Goal: Task Accomplishment & Management: Use online tool/utility

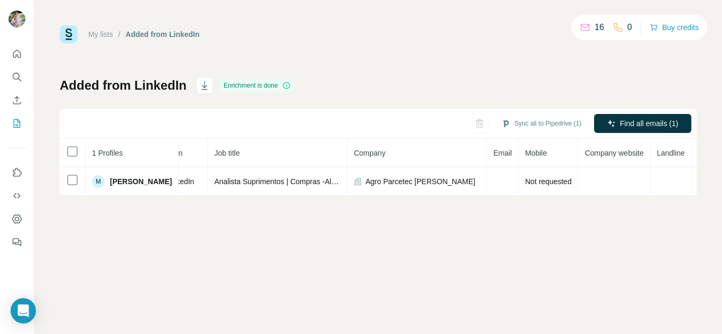
scroll to position [0, 153]
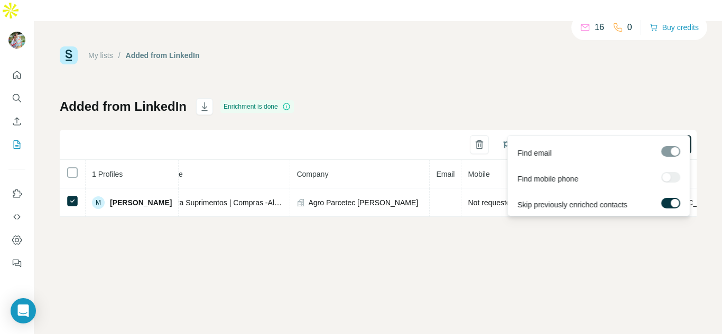
click at [605, 135] on button "Find all emails (1)" at bounding box center [642, 144] width 97 height 19
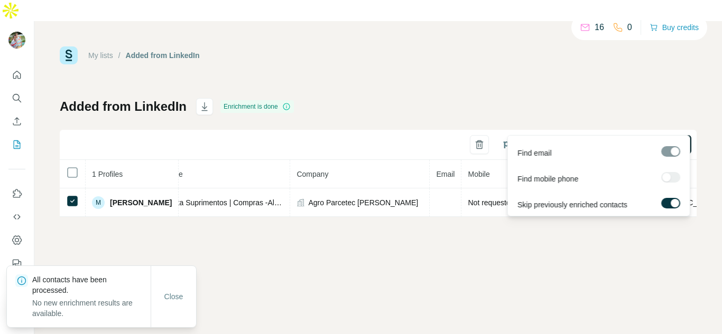
click at [604, 135] on button "Find all emails (1)" at bounding box center [642, 144] width 97 height 19
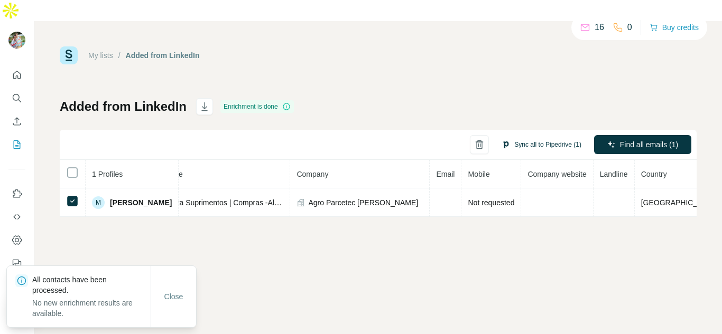
click at [512, 137] on button "Sync all to Pipedrive (1)" at bounding box center [541, 145] width 95 height 16
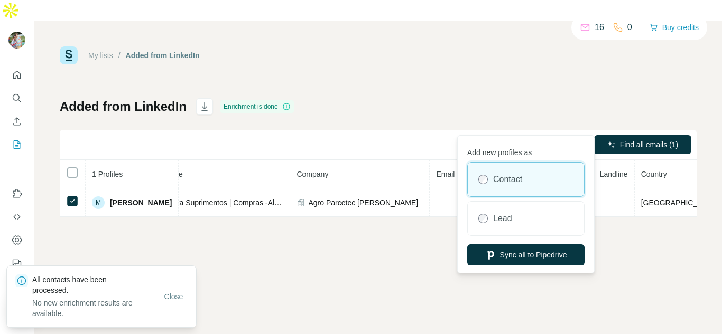
click at [511, 176] on label "Contact" at bounding box center [507, 179] width 29 height 13
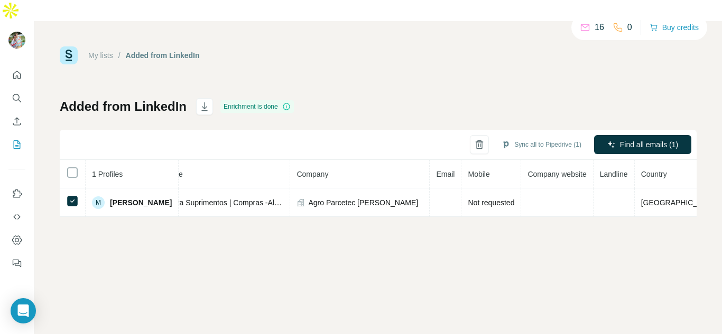
click at [663, 281] on div "My lists / Added from LinkedIn 16 0 Buy credits Added from LinkedIn Enrichment …" at bounding box center [377, 188] width 687 height 334
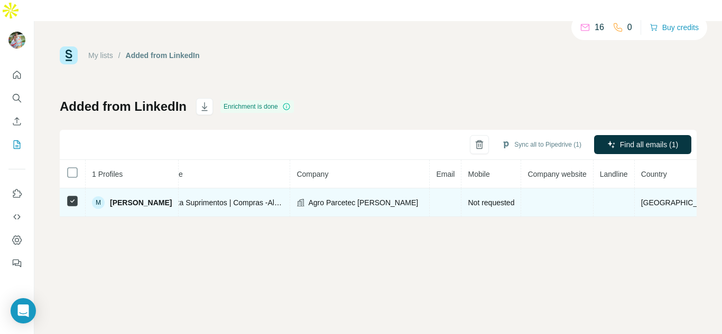
click at [494, 199] on span "Not requested" at bounding box center [491, 203] width 46 height 8
click at [629, 189] on td at bounding box center [613, 203] width 41 height 29
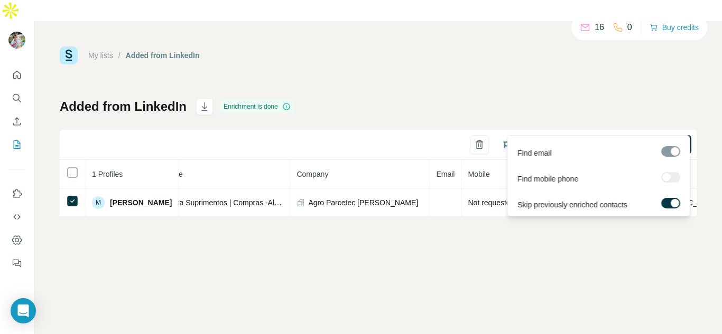
click at [648, 135] on button "Find all emails (1)" at bounding box center [642, 144] width 97 height 19
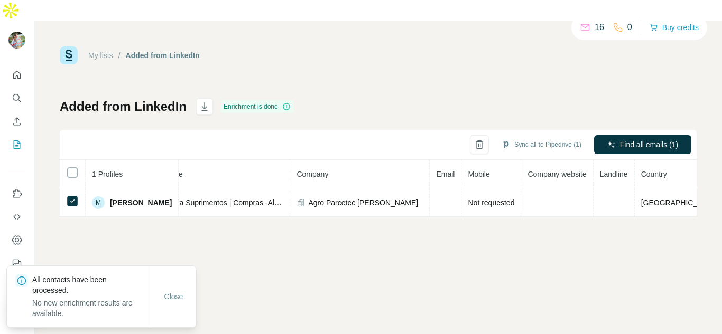
click at [338, 303] on div "My lists / Added from LinkedIn 16 0 Buy credits Added from LinkedIn Enrichment …" at bounding box center [377, 188] width 687 height 334
